Goal: Information Seeking & Learning: Learn about a topic

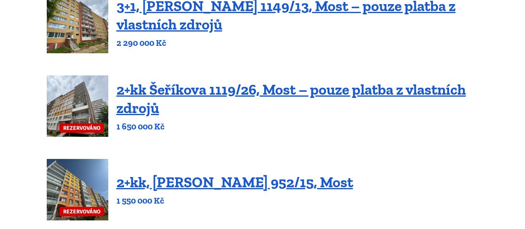
scroll to position [284, 0]
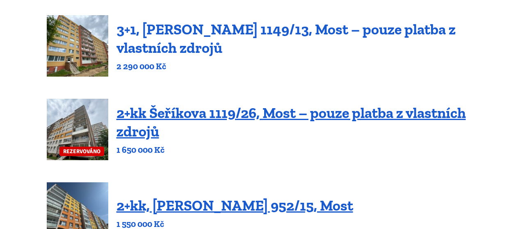
click at [166, 30] on link "3+1, [PERSON_NAME] 1149/13, Most – pouze platba z vlastních zdrojů" at bounding box center [285, 39] width 339 height 36
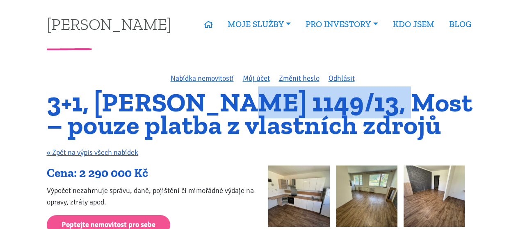
drag, startPoint x: 224, startPoint y: 101, endPoint x: 378, endPoint y: 107, distance: 153.5
click at [377, 107] on h1 "3+1, Jaroslava Haška 1149/13, Most – pouze platba z vlastních zdrojů" at bounding box center [263, 113] width 432 height 45
copy h1 "Haška 1149/13"
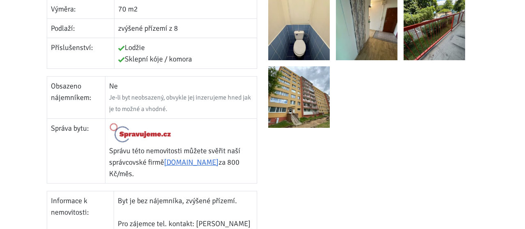
scroll to position [341, 0]
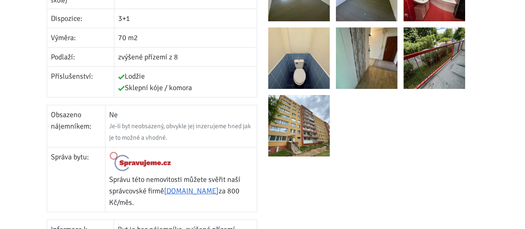
click at [304, 124] on img at bounding box center [299, 126] width 62 height 62
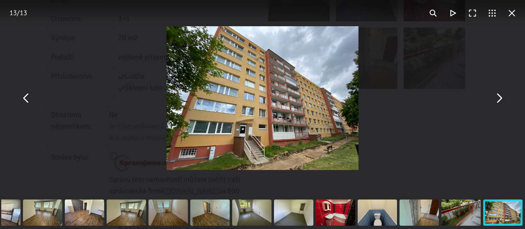
click at [27, 104] on button "You can close this modal content with the ESC key" at bounding box center [26, 99] width 20 height 20
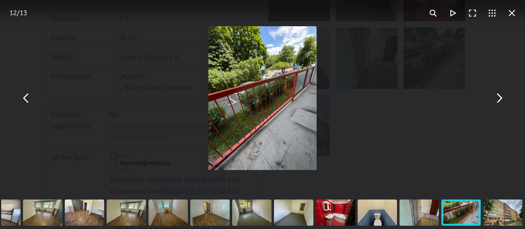
click at [27, 100] on button "You can close this modal content with the ESC key" at bounding box center [26, 99] width 20 height 20
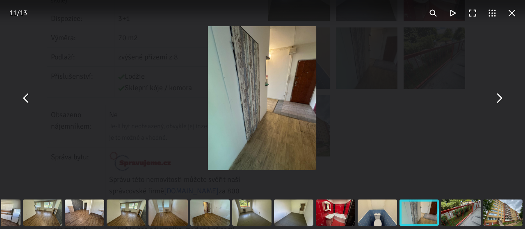
click at [27, 100] on button "You can close this modal content with the ESC key" at bounding box center [26, 99] width 20 height 20
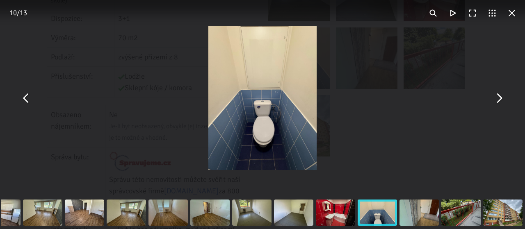
click at [27, 100] on button "You can close this modal content with the ESC key" at bounding box center [26, 99] width 20 height 20
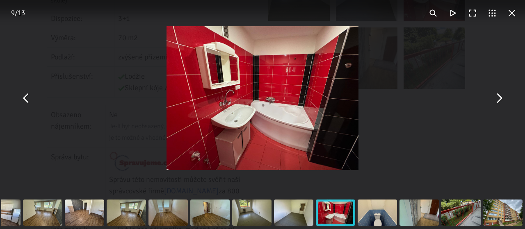
click at [27, 100] on button "You can close this modal content with the ESC key" at bounding box center [26, 99] width 20 height 20
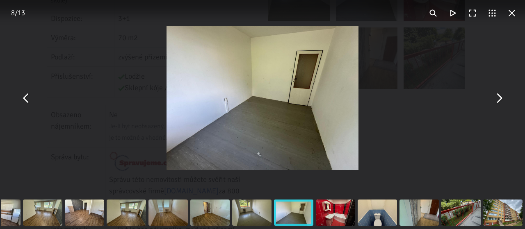
click at [24, 95] on button "You can close this modal content with the ESC key" at bounding box center [26, 99] width 20 height 20
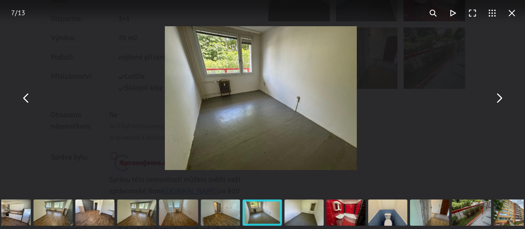
click at [25, 96] on button "You can close this modal content with the ESC key" at bounding box center [26, 99] width 20 height 20
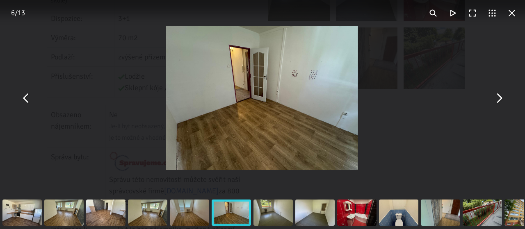
click at [50, 47] on div "You can close this modal content with the ESC key" at bounding box center [262, 98] width 525 height 196
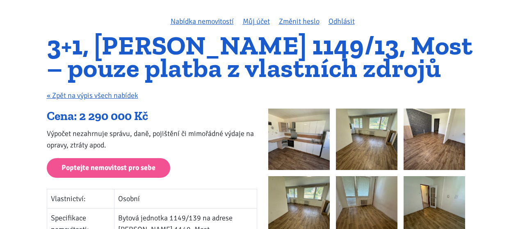
scroll to position [57, 0]
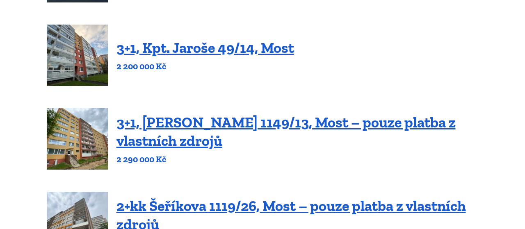
scroll to position [171, 0]
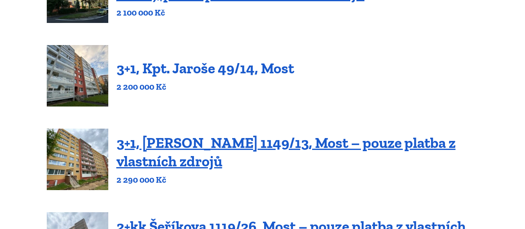
click at [163, 68] on link "3+1, Kpt. Jaroše 49/14, Most" at bounding box center [205, 68] width 178 height 18
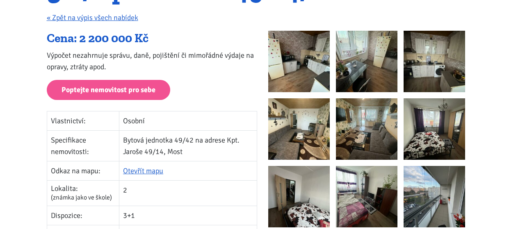
scroll to position [114, 0]
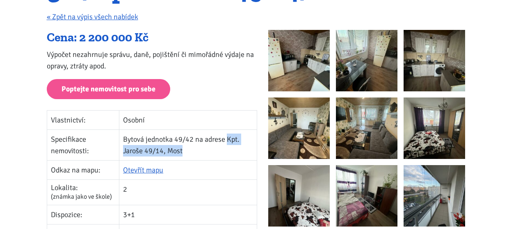
drag, startPoint x: 228, startPoint y: 139, endPoint x: 183, endPoint y: 154, distance: 47.1
click at [183, 154] on td "Bytová jednotka 49/42 na adrese Kpt. Jaroše 49/14, Most" at bounding box center [187, 145] width 137 height 31
copy td "Kpt. Jaroše 49/14, Most"
click at [206, 94] on p "Poptejte nemovitost pro sebe" at bounding box center [152, 89] width 210 height 20
click at [287, 67] on img at bounding box center [299, 61] width 62 height 62
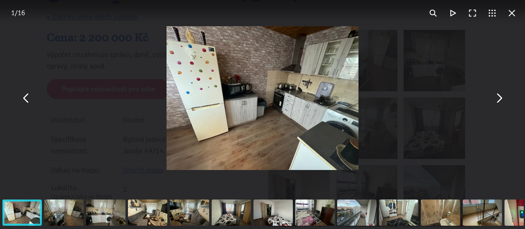
click at [499, 99] on button "You can close this modal content with the ESC key" at bounding box center [499, 99] width 20 height 20
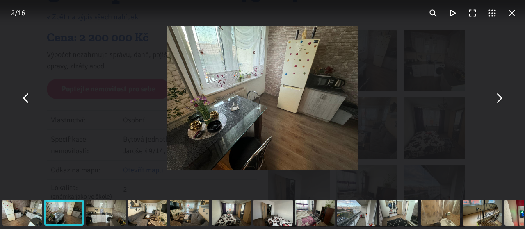
click at [499, 99] on button "You can close this modal content with the ESC key" at bounding box center [499, 99] width 20 height 20
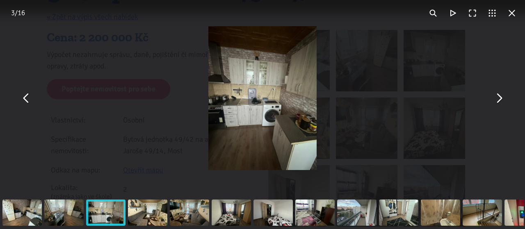
click at [499, 99] on button "You can close this modal content with the ESC key" at bounding box center [499, 99] width 20 height 20
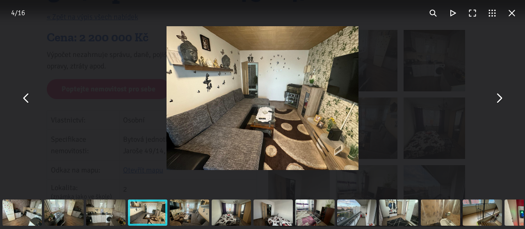
click at [499, 99] on button "You can close this modal content with the ESC key" at bounding box center [499, 99] width 20 height 20
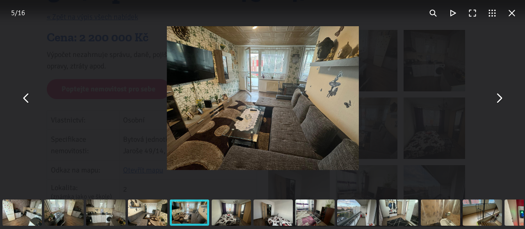
click at [499, 99] on button "You can close this modal content with the ESC key" at bounding box center [499, 99] width 20 height 20
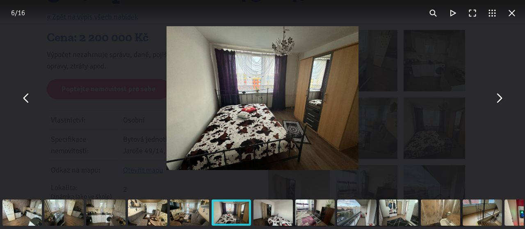
click at [499, 100] on button "You can close this modal content with the ESC key" at bounding box center [499, 99] width 20 height 20
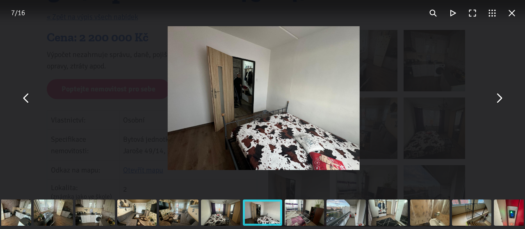
click at [512, 14] on button "You can close this modal content with the ESC key" at bounding box center [512, 13] width 20 height 20
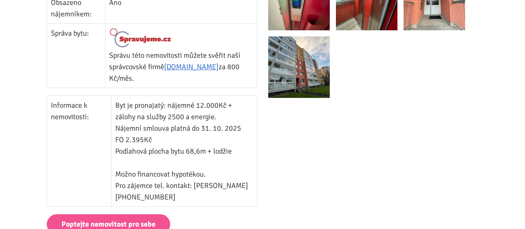
scroll to position [398, 0]
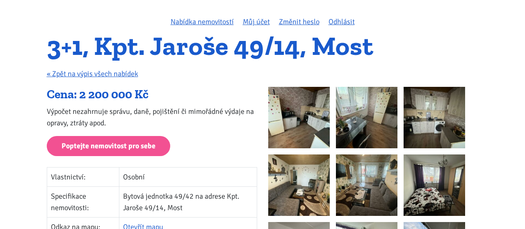
scroll to position [0, 0]
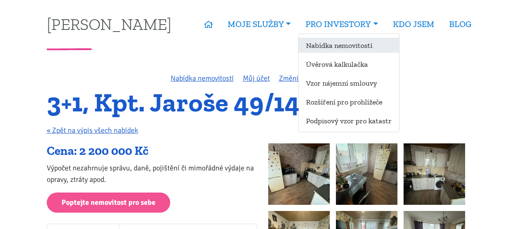
click at [337, 48] on link "Nabídka nemovitostí" at bounding box center [348, 45] width 100 height 15
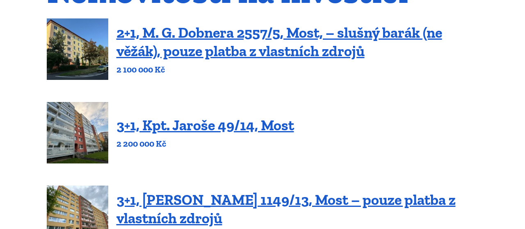
scroll to position [171, 0]
